Goal: Information Seeking & Learning: Stay updated

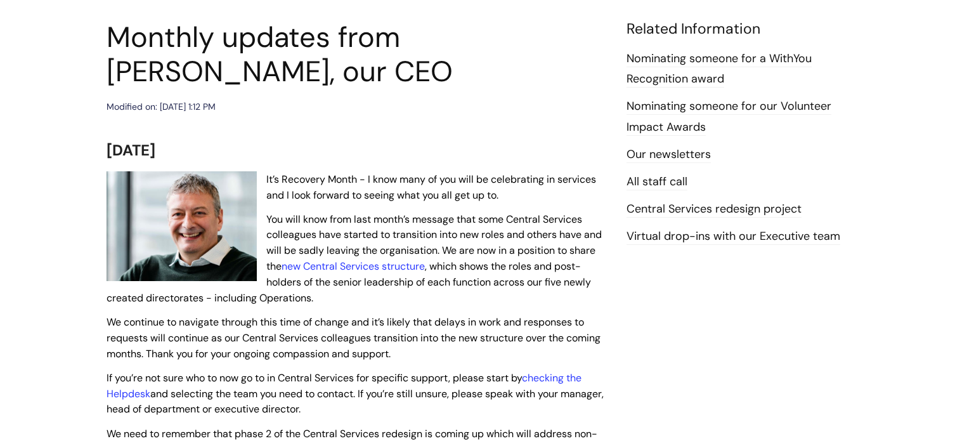
scroll to position [136, 0]
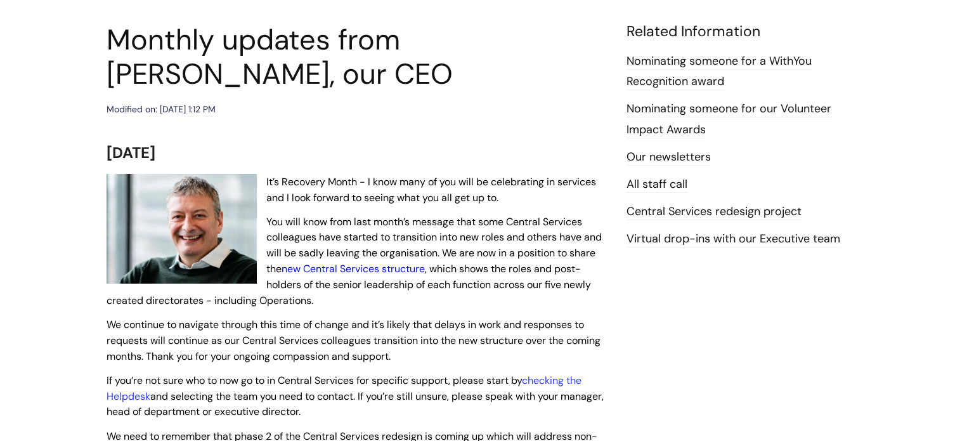
click at [344, 275] on link "new Central Services structure" at bounding box center [352, 268] width 143 height 13
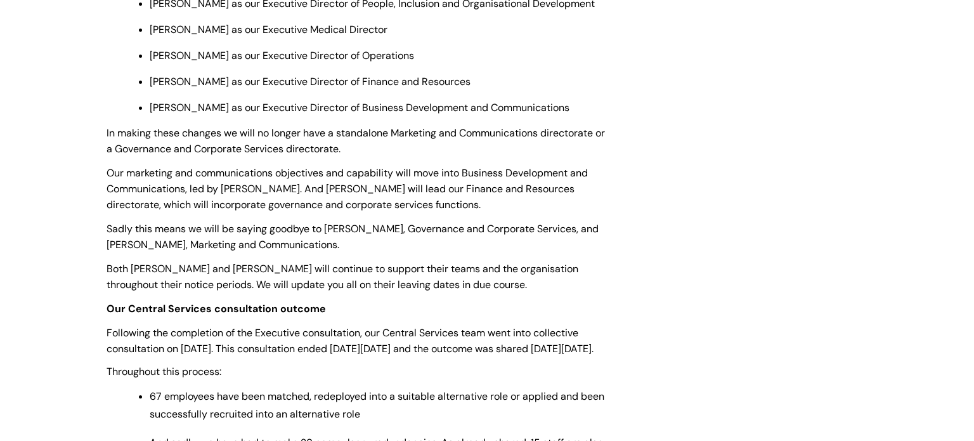
scroll to position [550, 0]
